Goal: Task Accomplishment & Management: Manage account settings

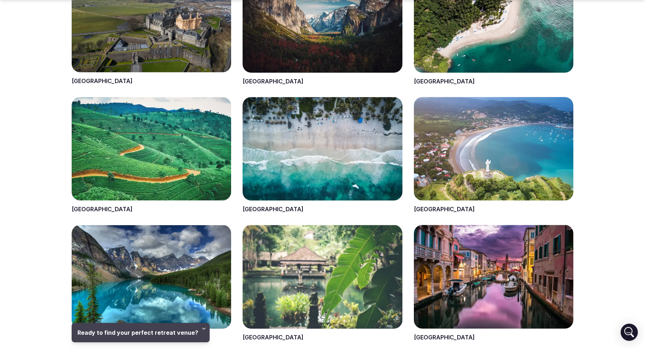
scroll to position [404, 0]
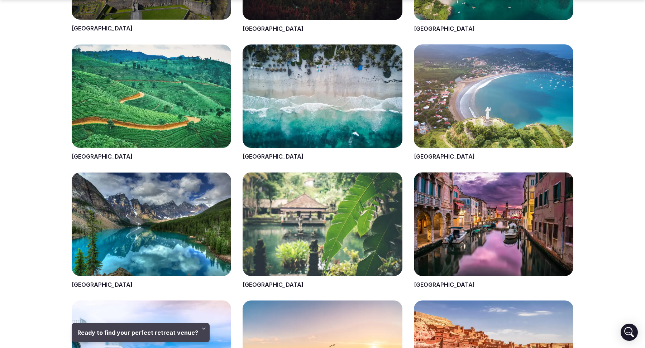
click at [253, 157] on span at bounding box center [322, 102] width 159 height 116
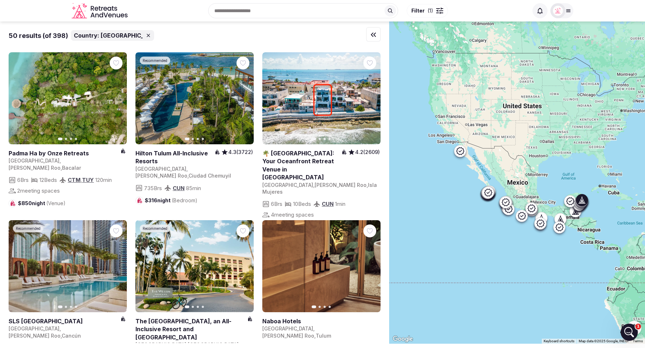
click at [370, 97] on icon "button" at bounding box center [370, 98] width 3 height 5
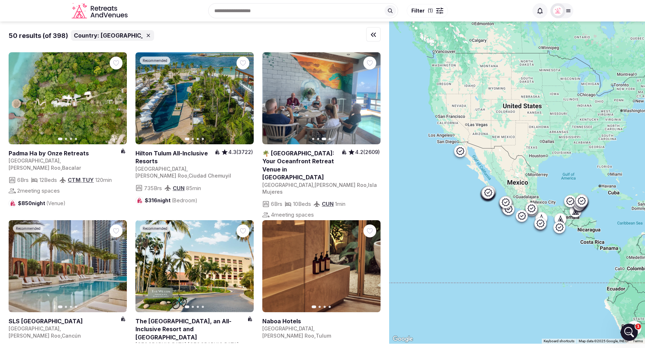
click at [421, 10] on span "Filter" at bounding box center [417, 10] width 13 height 7
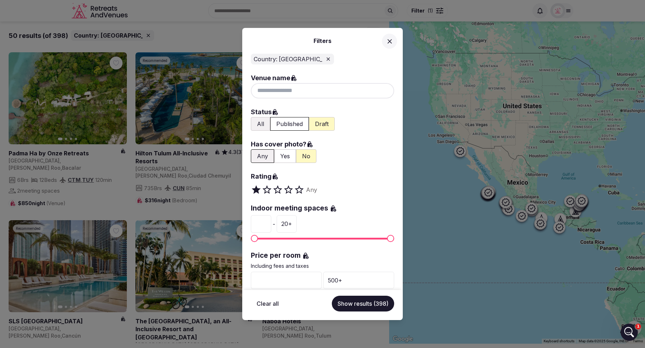
click at [260, 124] on button "All" at bounding box center [260, 124] width 19 height 14
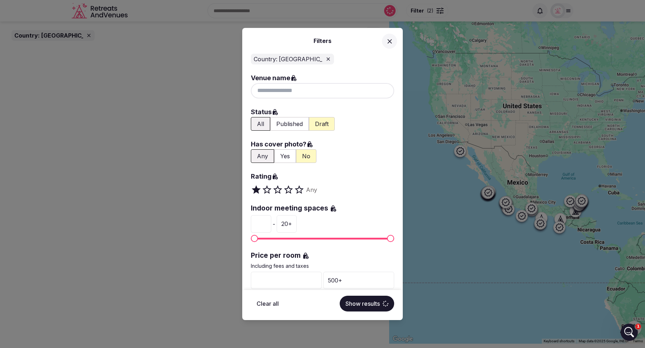
click at [283, 155] on button "Yes" at bounding box center [285, 156] width 22 height 14
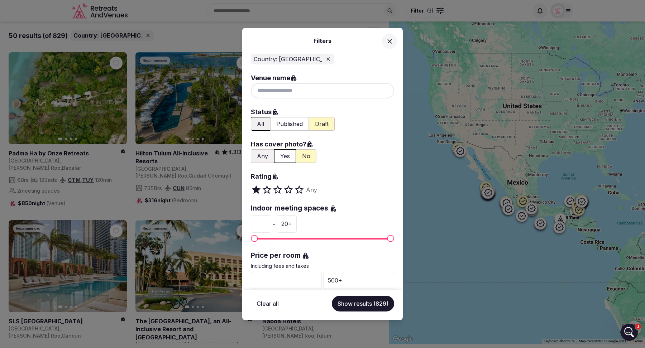
click at [372, 303] on button "Show results (829)" at bounding box center [363, 304] width 62 height 16
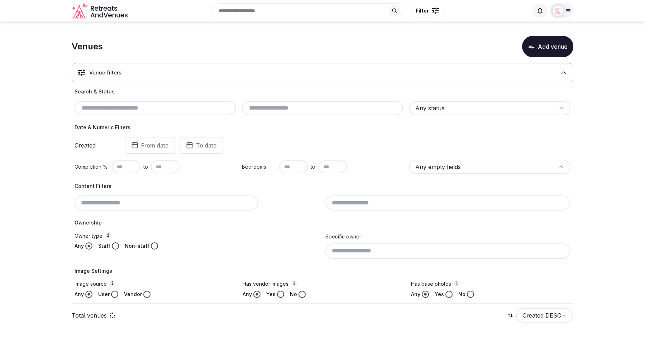
click at [565, 75] on icon at bounding box center [563, 72] width 7 height 7
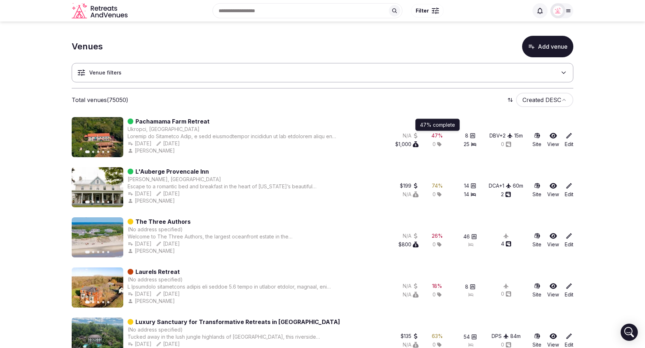
click at [435, 134] on div "47 %" at bounding box center [436, 135] width 11 height 7
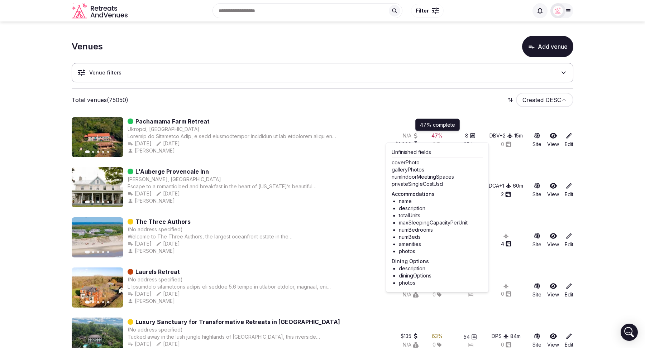
click at [112, 138] on icon "button" at bounding box center [113, 137] width 6 height 6
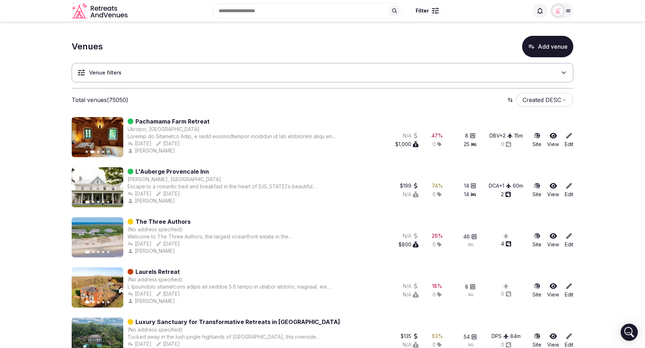
click at [112, 138] on icon "button" at bounding box center [113, 137] width 6 height 6
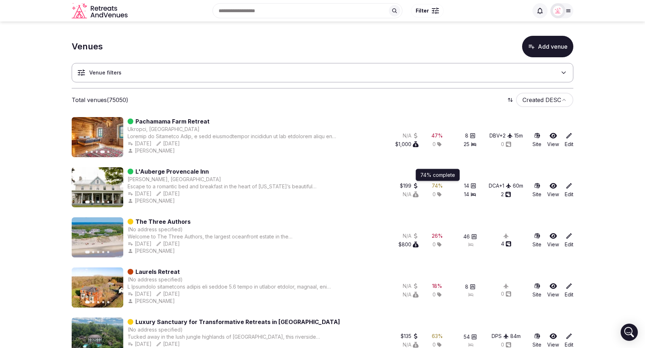
click at [436, 184] on div "74 %" at bounding box center [437, 185] width 11 height 7
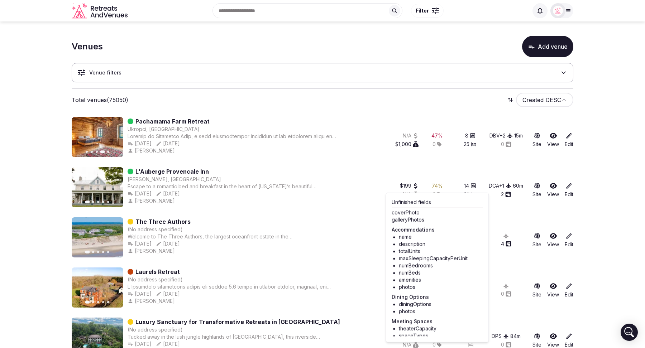
click at [116, 186] on icon "button" at bounding box center [113, 187] width 6 height 6
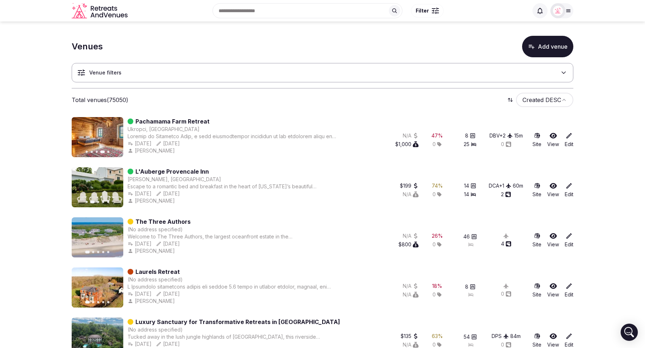
click at [116, 186] on icon "button" at bounding box center [113, 187] width 6 height 6
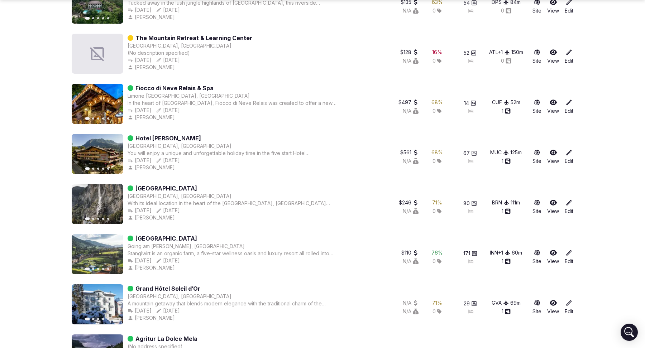
scroll to position [336, 0]
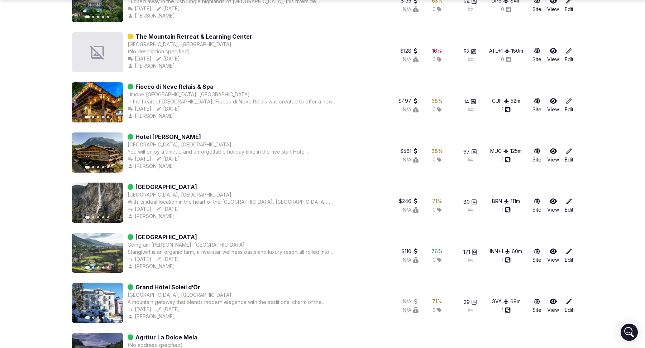
click at [112, 101] on icon "button" at bounding box center [113, 103] width 6 height 6
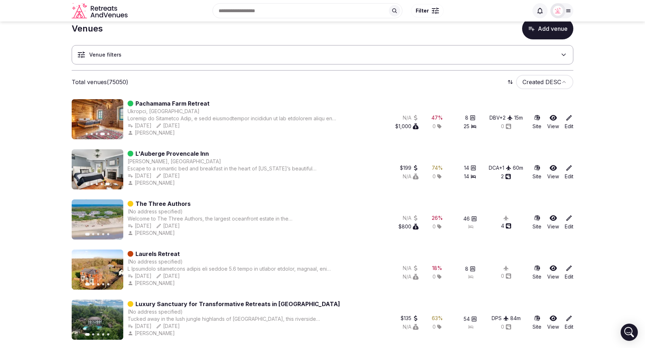
scroll to position [0, 0]
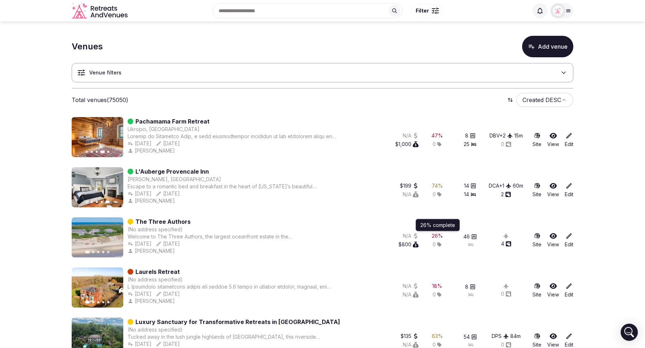
click at [437, 236] on div "26 %" at bounding box center [437, 235] width 11 height 7
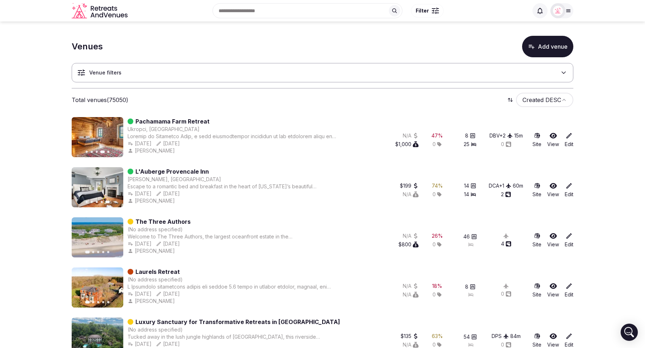
click at [570, 191] on link "Edit" at bounding box center [569, 190] width 9 height 16
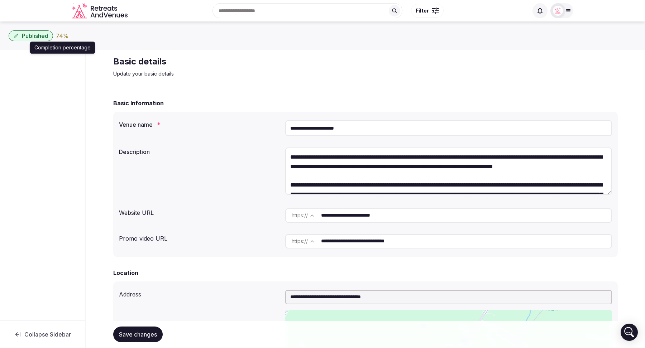
click at [64, 37] on div "74 %" at bounding box center [62, 36] width 13 height 9
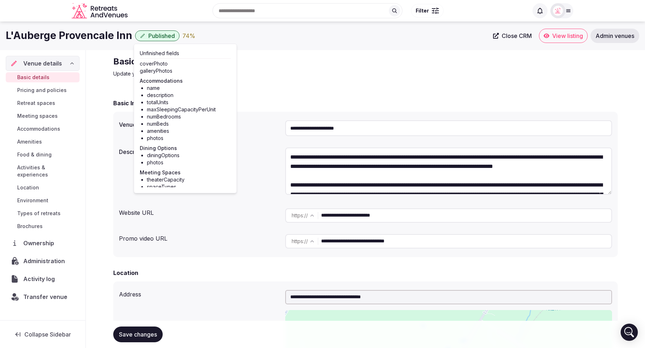
click at [251, 41] on div "L'Auberge Provencale Inn Published 74 %" at bounding box center [247, 36] width 483 height 14
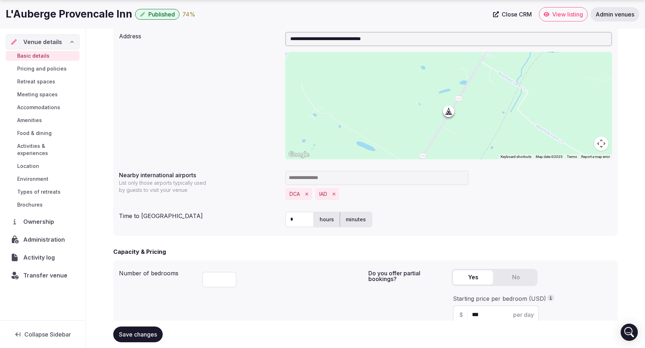
scroll to position [259, 0]
drag, startPoint x: 202, startPoint y: 175, endPoint x: 120, endPoint y: 175, distance: 82.0
click at [120, 175] on label "Nearby international airports" at bounding box center [199, 175] width 160 height 6
copy label "Nearby international airports"
drag, startPoint x: 200, startPoint y: 216, endPoint x: 114, endPoint y: 219, distance: 86.4
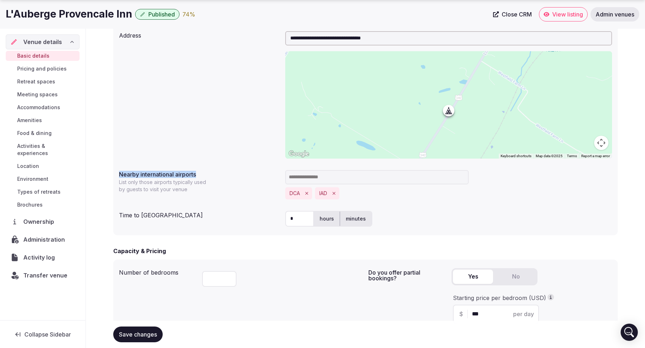
click at [114, 219] on div "**********" at bounding box center [365, 129] width 504 height 213
copy div "Time to [GEOGRAPHIC_DATA]"
click at [227, 206] on div "**********" at bounding box center [365, 129] width 504 height 213
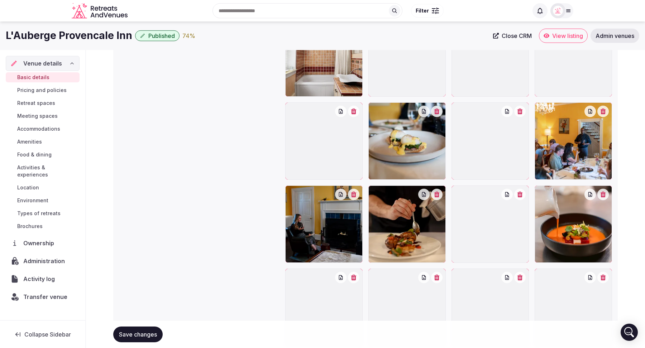
scroll to position [819, 0]
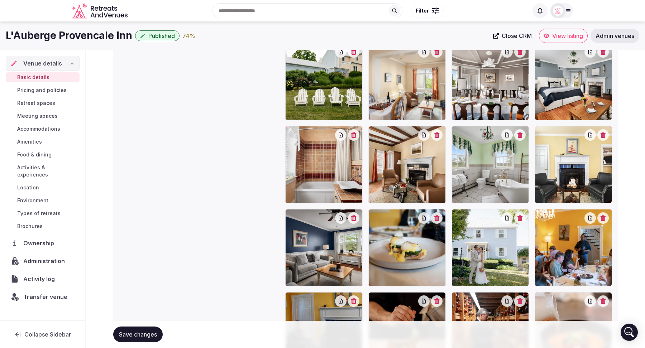
click at [43, 89] on span "Pricing and policies" at bounding box center [41, 90] width 49 height 7
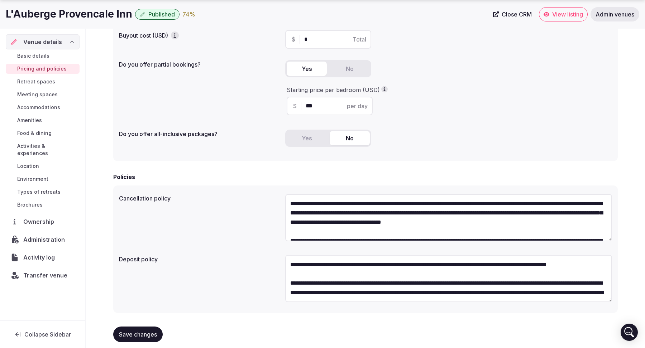
scroll to position [126, 0]
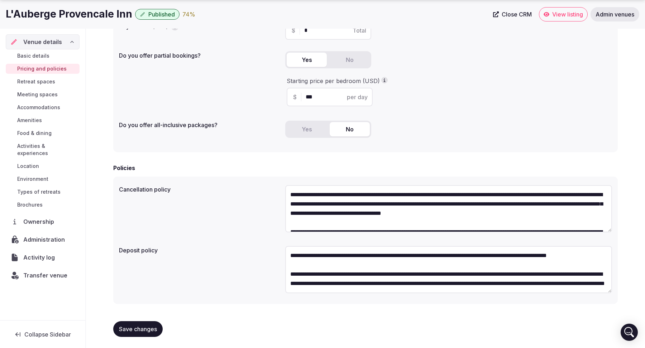
click at [38, 78] on span "Retreat spaces" at bounding box center [36, 81] width 38 height 7
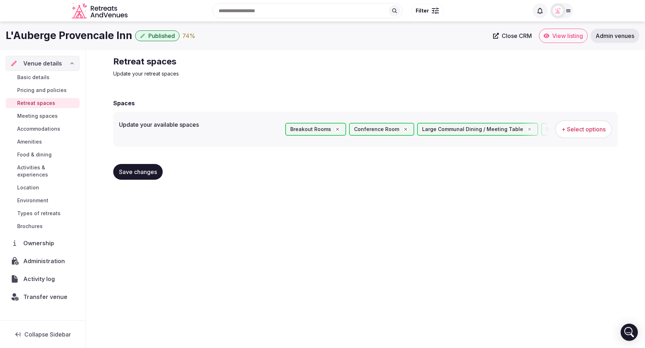
click at [32, 116] on span "Meeting spaces" at bounding box center [37, 115] width 40 height 7
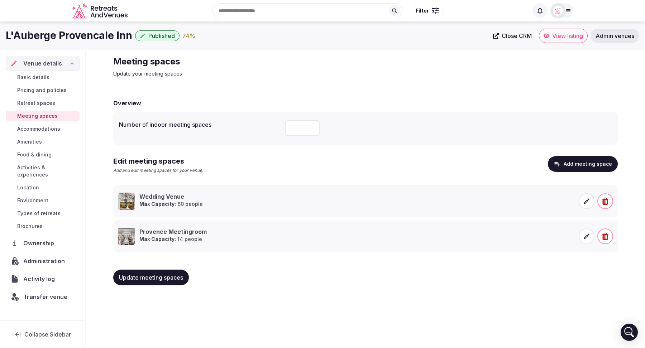
click at [40, 80] on span "Basic details" at bounding box center [33, 77] width 32 height 7
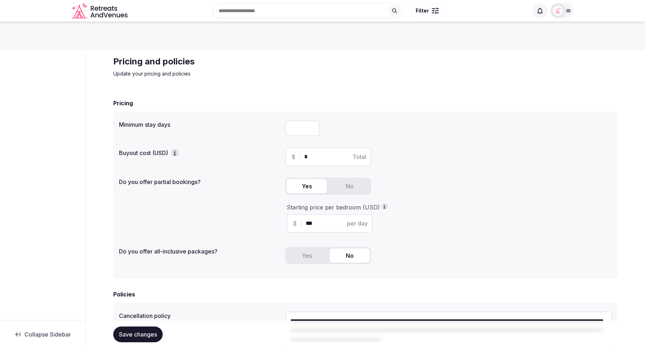
scroll to position [819, 0]
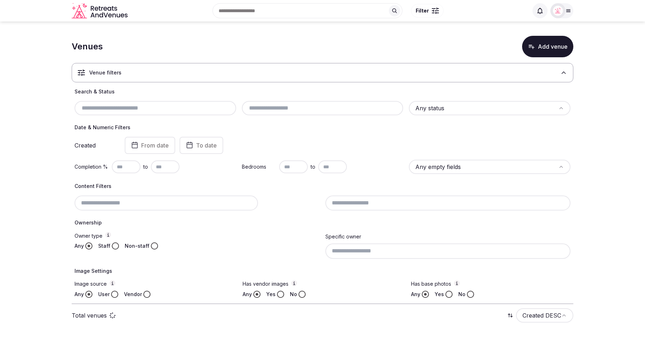
click at [565, 73] on icon at bounding box center [564, 73] width 4 height 2
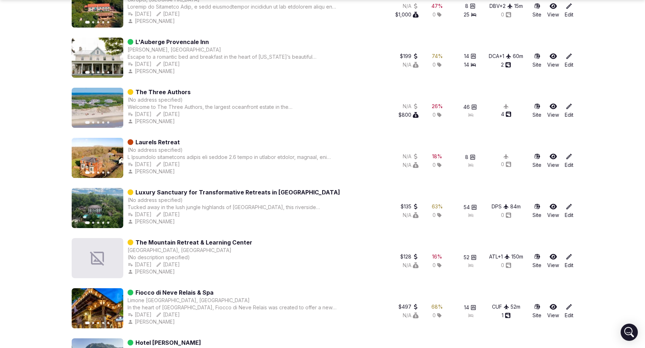
scroll to position [131, 0]
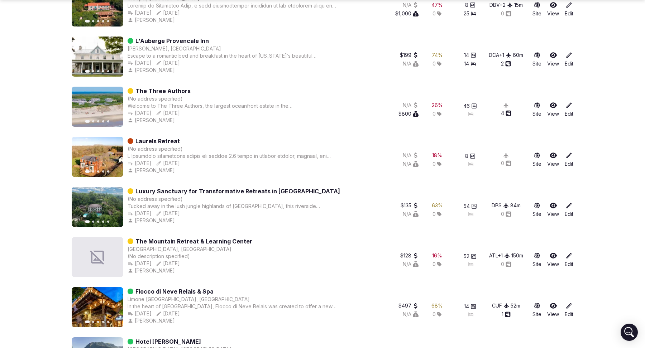
click at [572, 158] on icon at bounding box center [568, 155] width 7 height 7
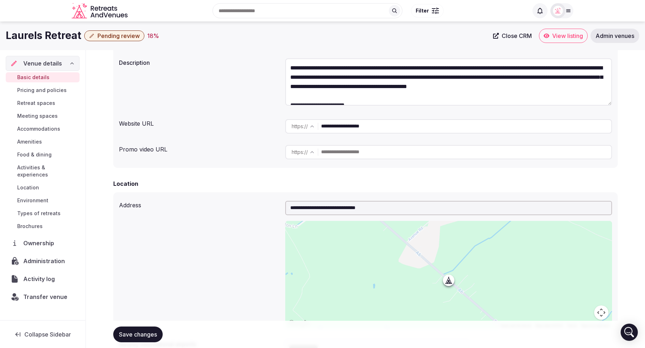
scroll to position [25, 0]
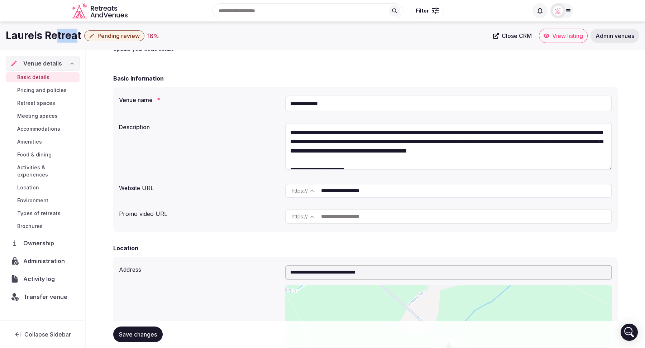
drag, startPoint x: 78, startPoint y: 37, endPoint x: 57, endPoint y: 37, distance: 20.8
click at [57, 37] on h1 "Laurels Retreat" at bounding box center [44, 36] width 76 height 14
drag, startPoint x: 6, startPoint y: 36, endPoint x: 82, endPoint y: 37, distance: 75.9
click at [82, 37] on div "Laurels Retreat Pending review 18 %" at bounding box center [247, 36] width 483 height 14
copy div "Laurels Retreat"
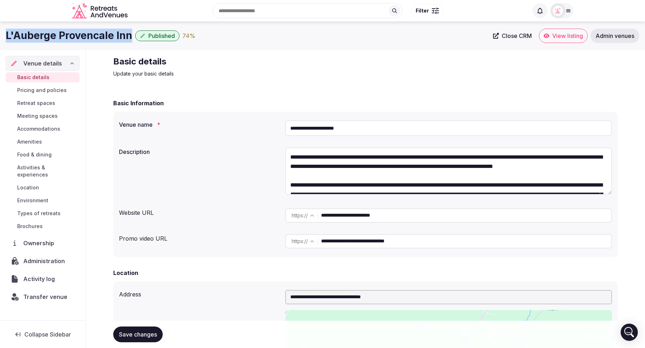
drag, startPoint x: 128, startPoint y: 37, endPoint x: 6, endPoint y: 36, distance: 121.8
click at [6, 36] on h1 "L'Auberge Provencale Inn" at bounding box center [69, 36] width 126 height 14
copy h1 "L'Auberge Provencale Inn"
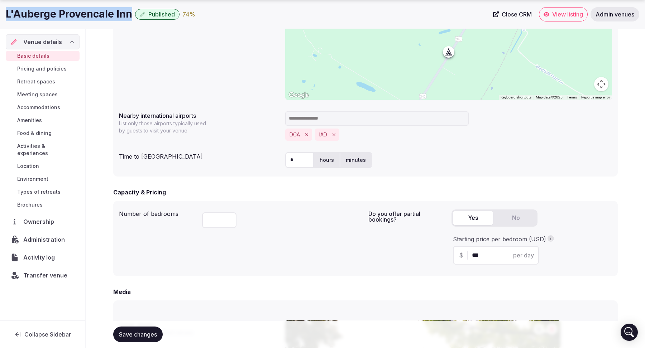
scroll to position [320, 0]
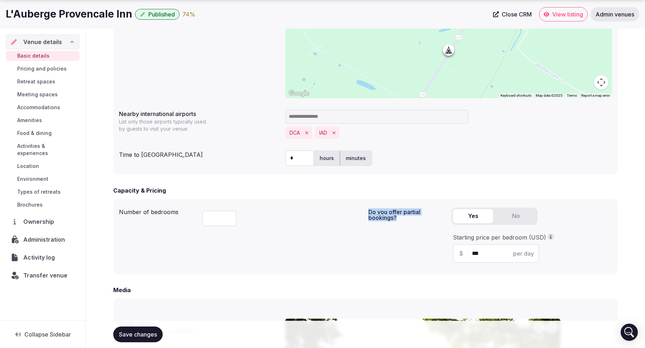
drag, startPoint x: 400, startPoint y: 221, endPoint x: 360, endPoint y: 216, distance: 40.5
click at [360, 216] on div "Number of bedrooms ** Do you offer partial bookings? Yes No Starting price per …" at bounding box center [365, 237] width 493 height 64
click at [375, 225] on div "Do you offer partial bookings? Yes No Starting price per bedroom (USD) $ *** pe…" at bounding box center [490, 237] width 244 height 64
drag, startPoint x: 401, startPoint y: 218, endPoint x: 367, endPoint y: 213, distance: 33.6
click at [367, 213] on div "Number of bedrooms ** Do you offer partial bookings? Yes No Starting price per …" at bounding box center [365, 237] width 493 height 64
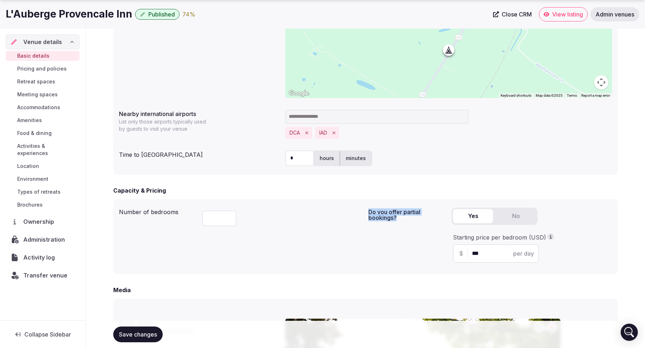
copy label "Do you offer partial bookings?"
drag, startPoint x: 543, startPoint y: 237, endPoint x: 452, endPoint y: 236, distance: 91.0
click at [452, 236] on div "Starting price per bedroom (USD) $ *** per day" at bounding box center [531, 248] width 160 height 29
copy div "Starting price per bedroom (USD)"
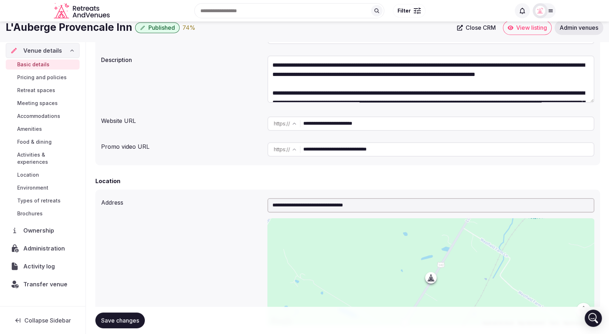
scroll to position [0, 0]
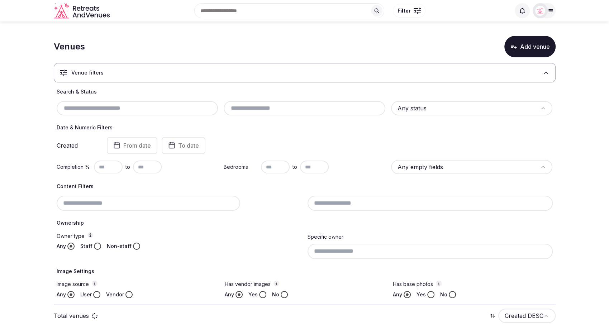
click at [543, 74] on icon at bounding box center [545, 72] width 7 height 7
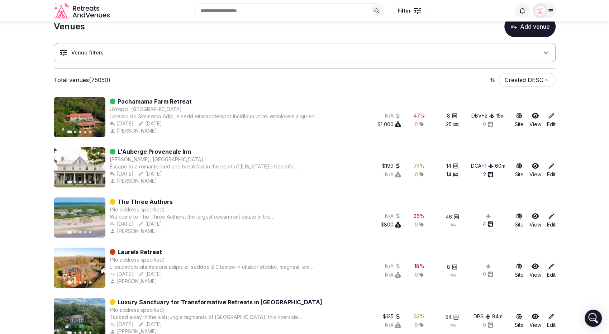
scroll to position [21, 0]
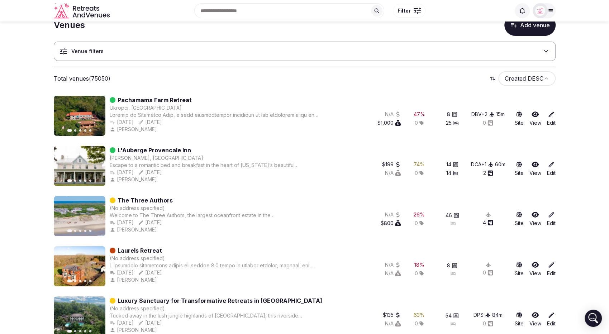
click at [551, 266] on icon at bounding box center [550, 264] width 7 height 7
